Goal: Task Accomplishment & Management: Use online tool/utility

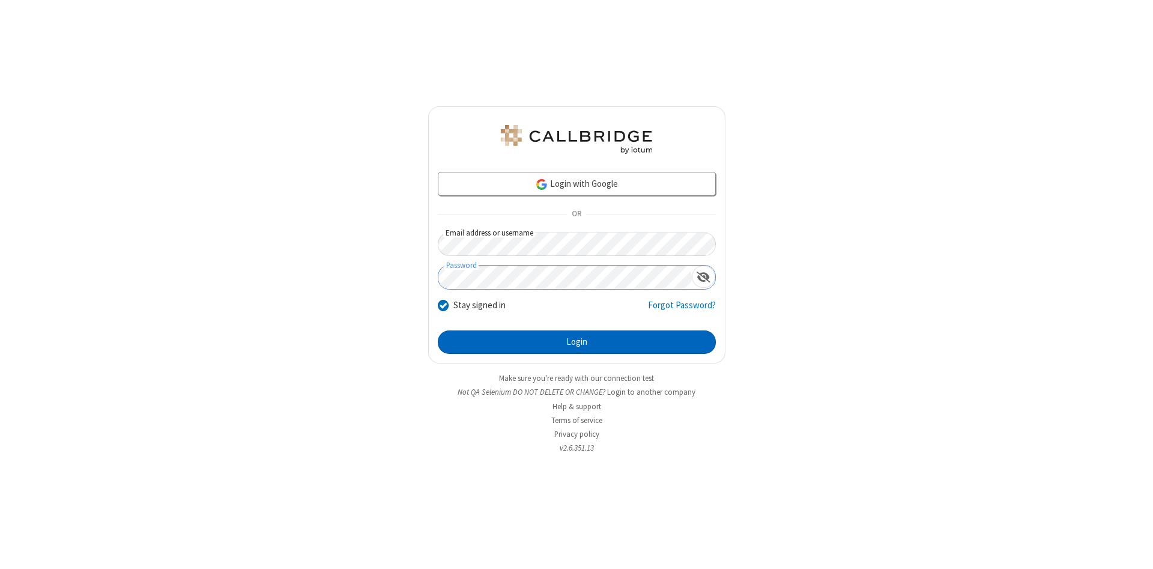
click at [576, 342] on button "Login" at bounding box center [577, 342] width 278 height 24
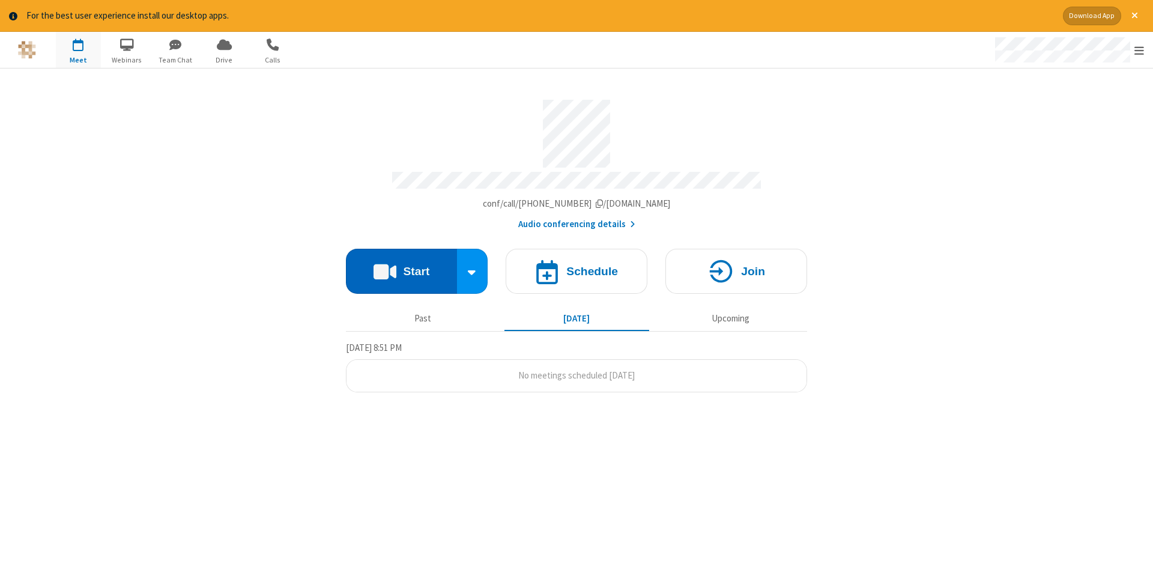
click at [401, 267] on button "Start" at bounding box center [401, 271] width 111 height 45
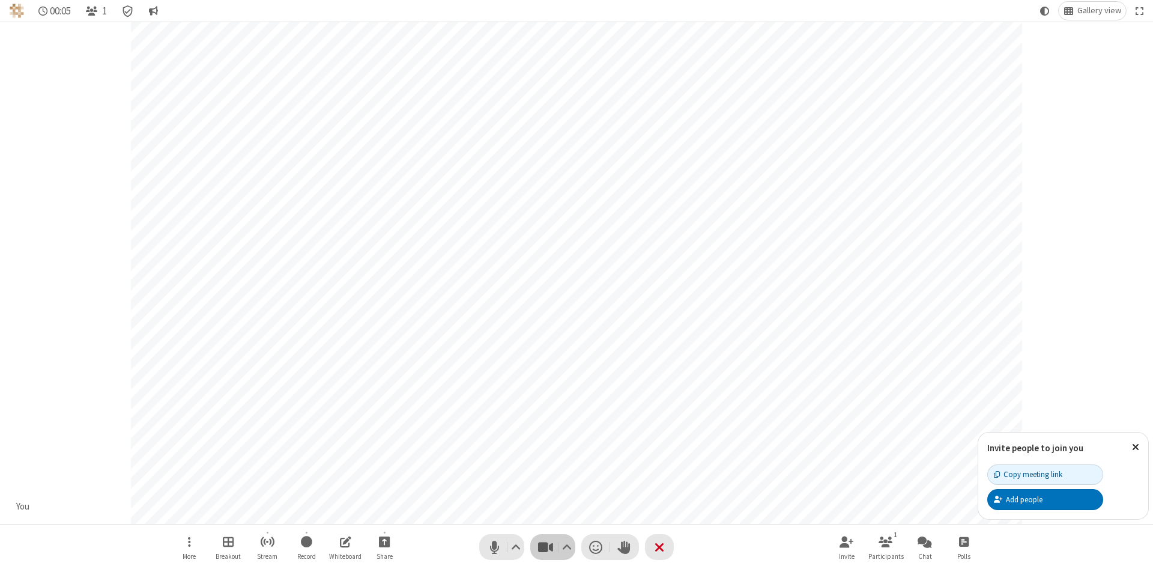
click at [545, 546] on span "Stop video (Alt+V)" at bounding box center [545, 546] width 18 height 17
click at [545, 546] on span "Start video (Alt+V)" at bounding box center [545, 546] width 18 height 17
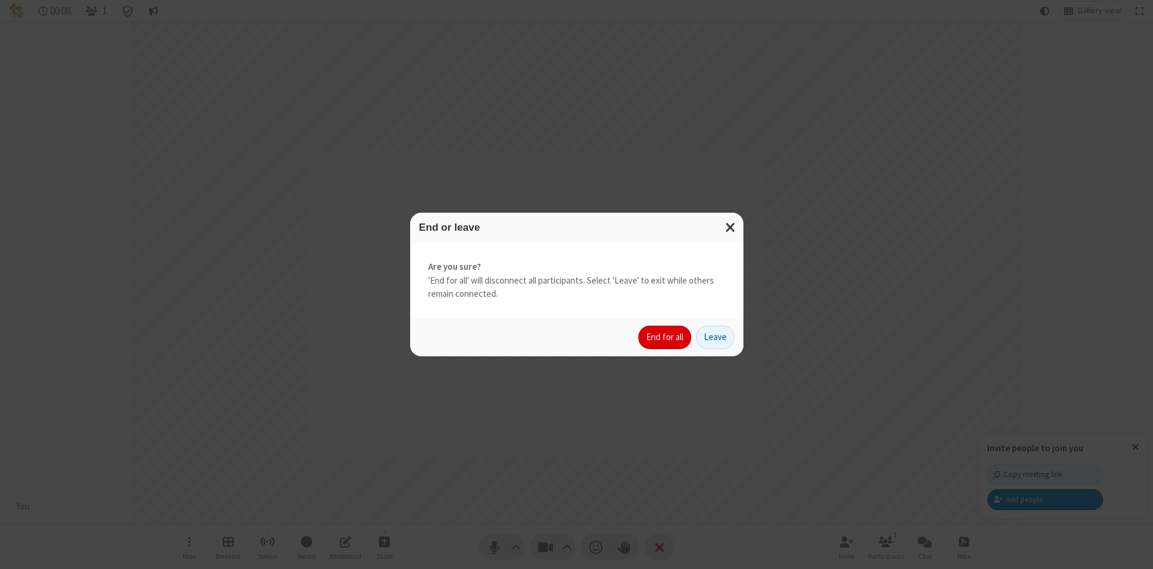
click at [665, 337] on button "End for all" at bounding box center [664, 337] width 53 height 24
